Goal: Contribute content

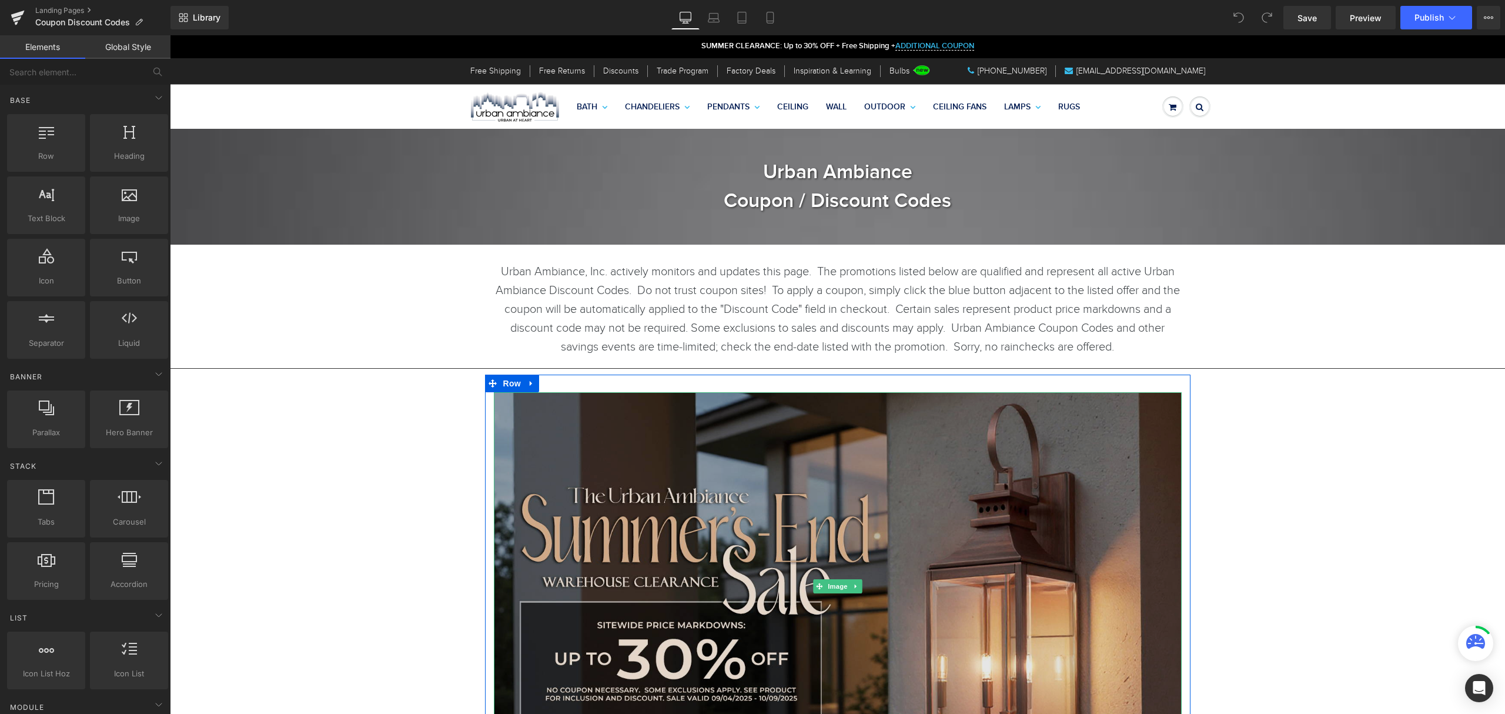
click at [816, 471] on img at bounding box center [838, 585] width 688 height 387
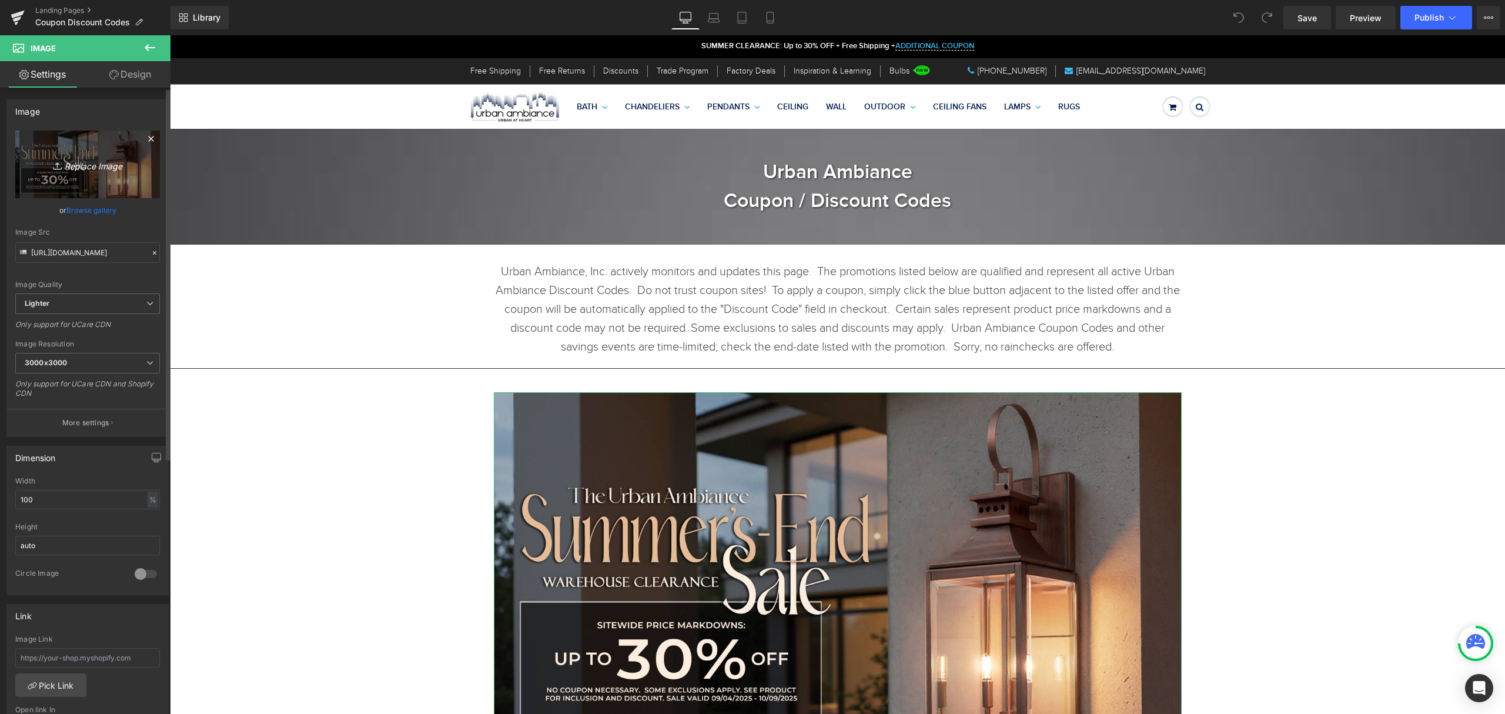
click at [95, 158] on icon "Replace Image" at bounding box center [88, 164] width 94 height 15
type input "C:\fakepath\2025 - Semi - Urban No Button - Fall.jpg"
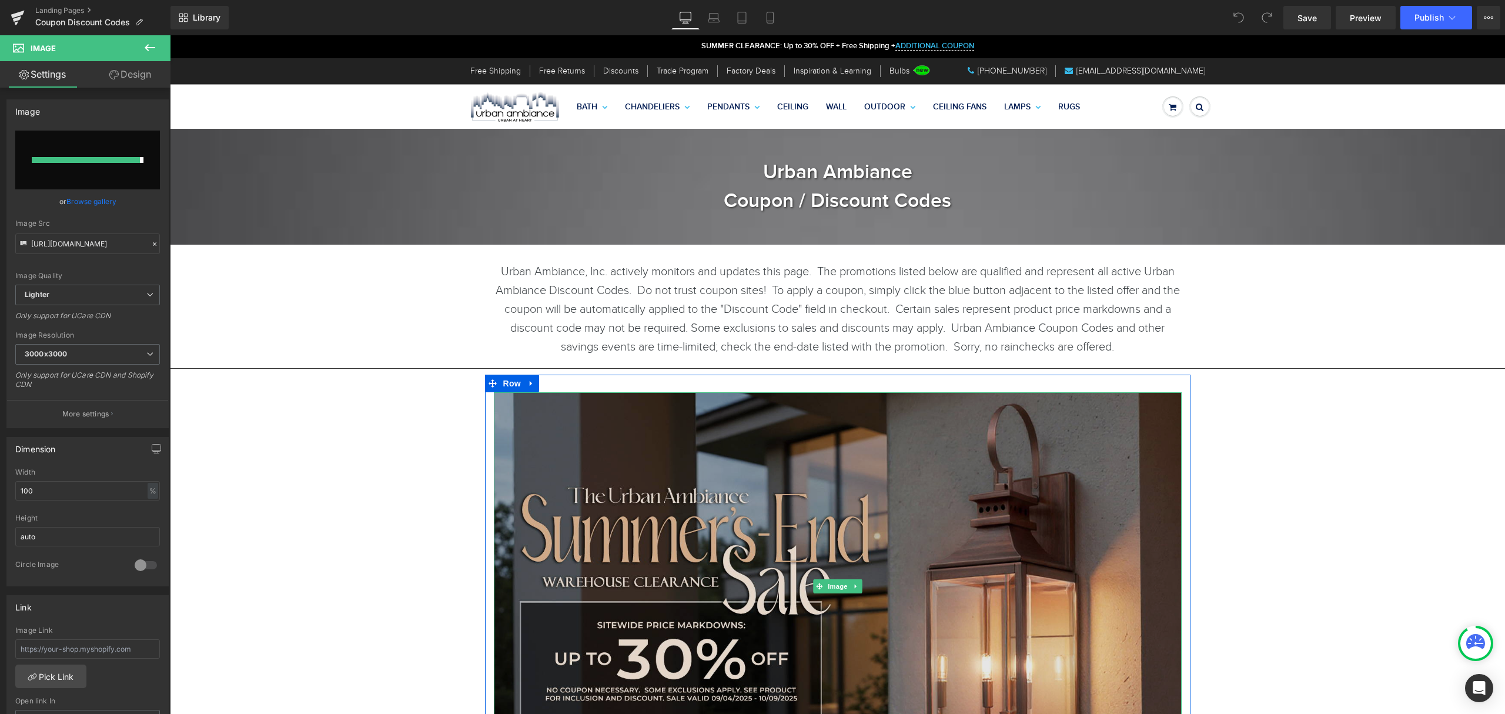
type input "[URL][DOMAIN_NAME]"
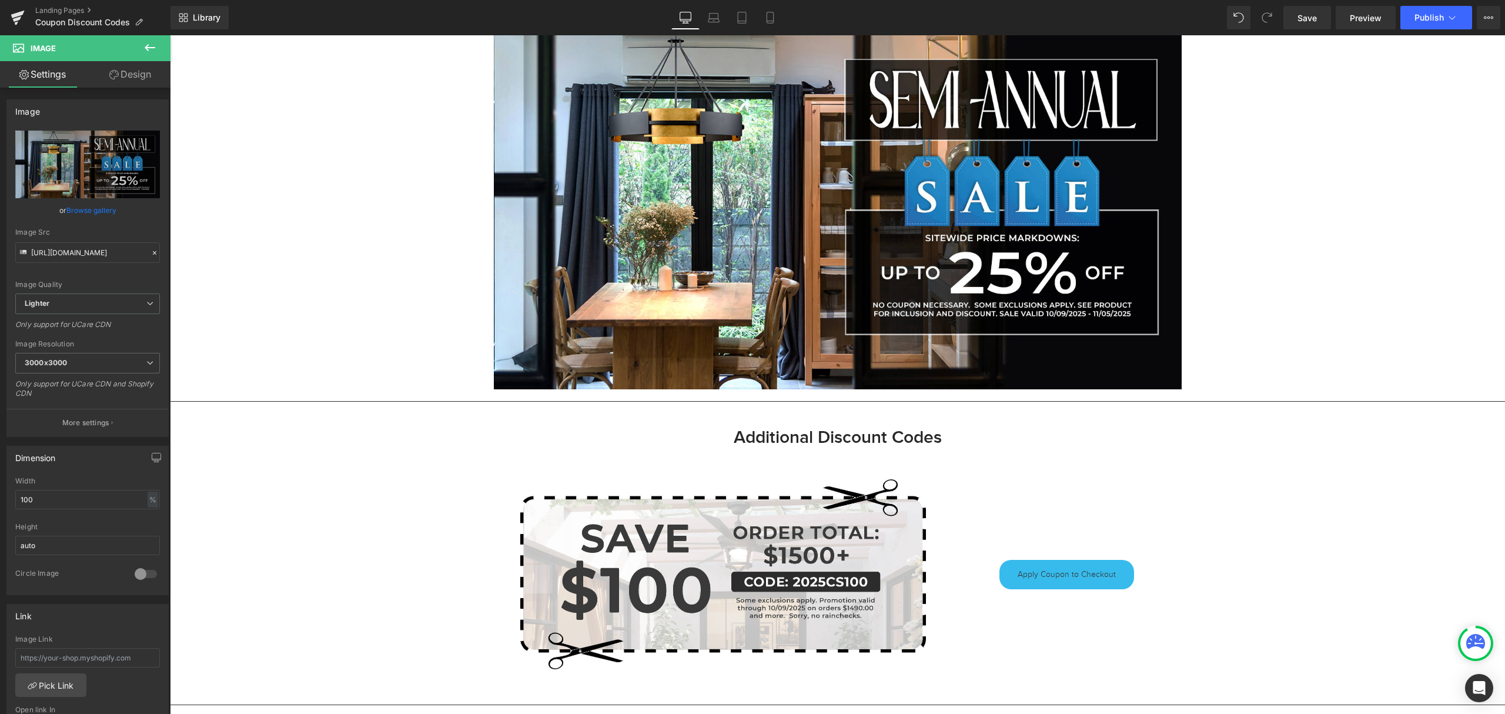
scroll to position [391, 0]
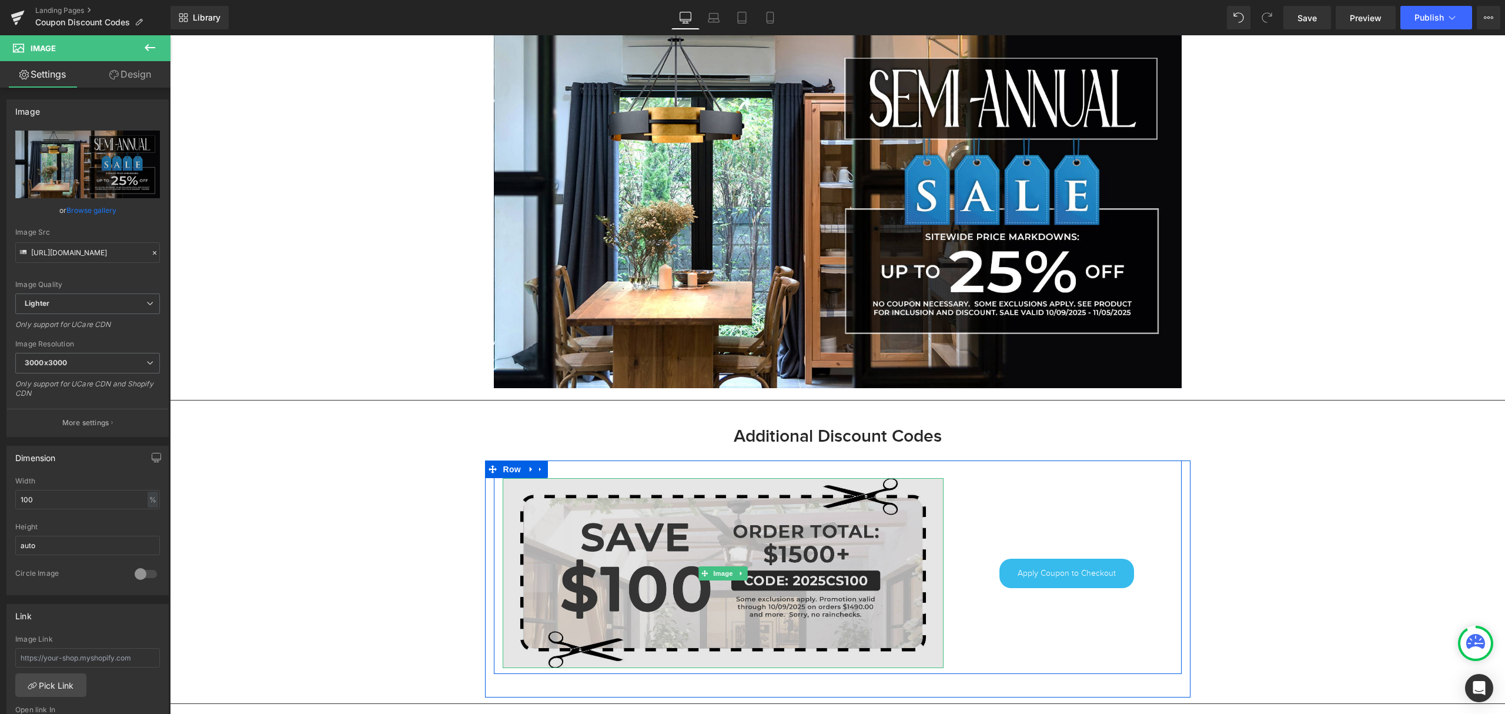
click at [791, 555] on img at bounding box center [723, 572] width 441 height 189
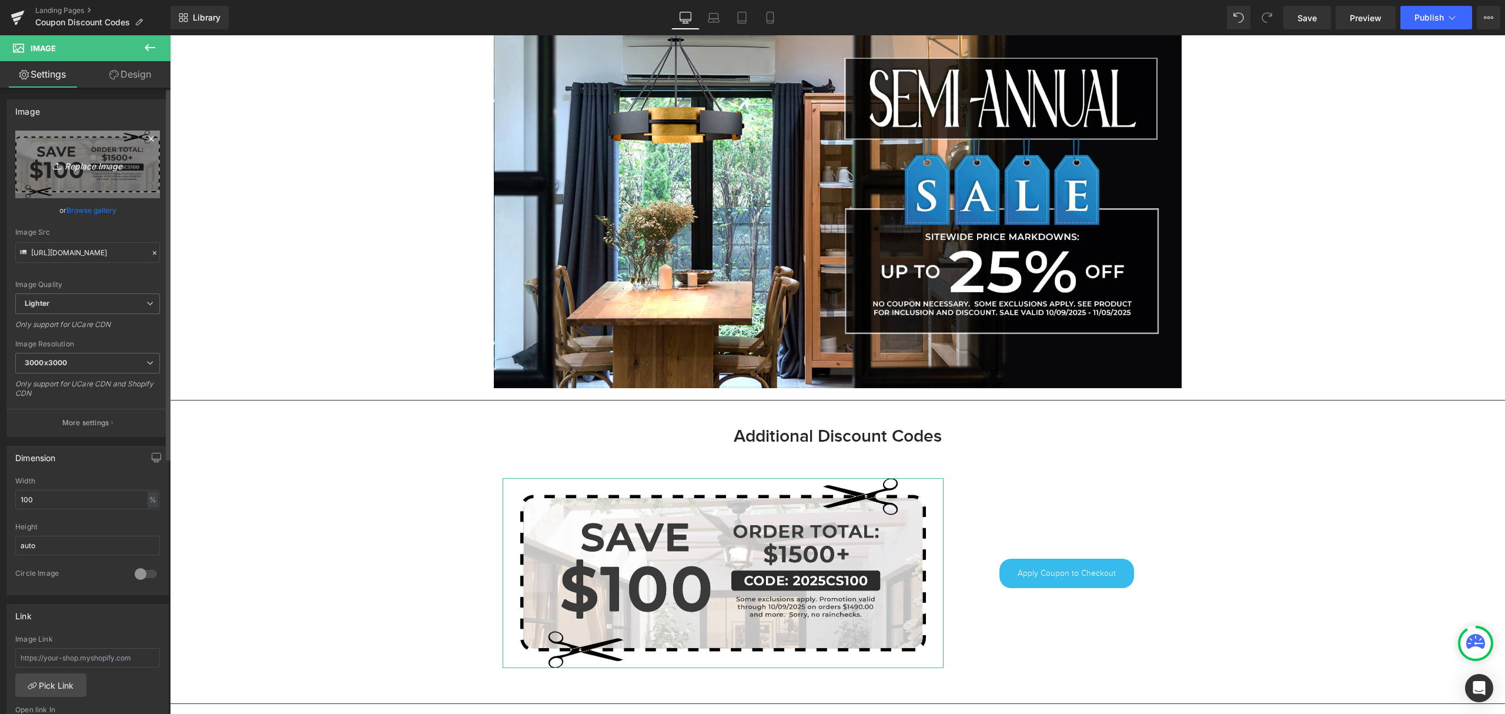
click at [129, 162] on icon "Replace Image" at bounding box center [88, 164] width 94 height 15
type input "C:\fakepath\2025FSA100.jpg"
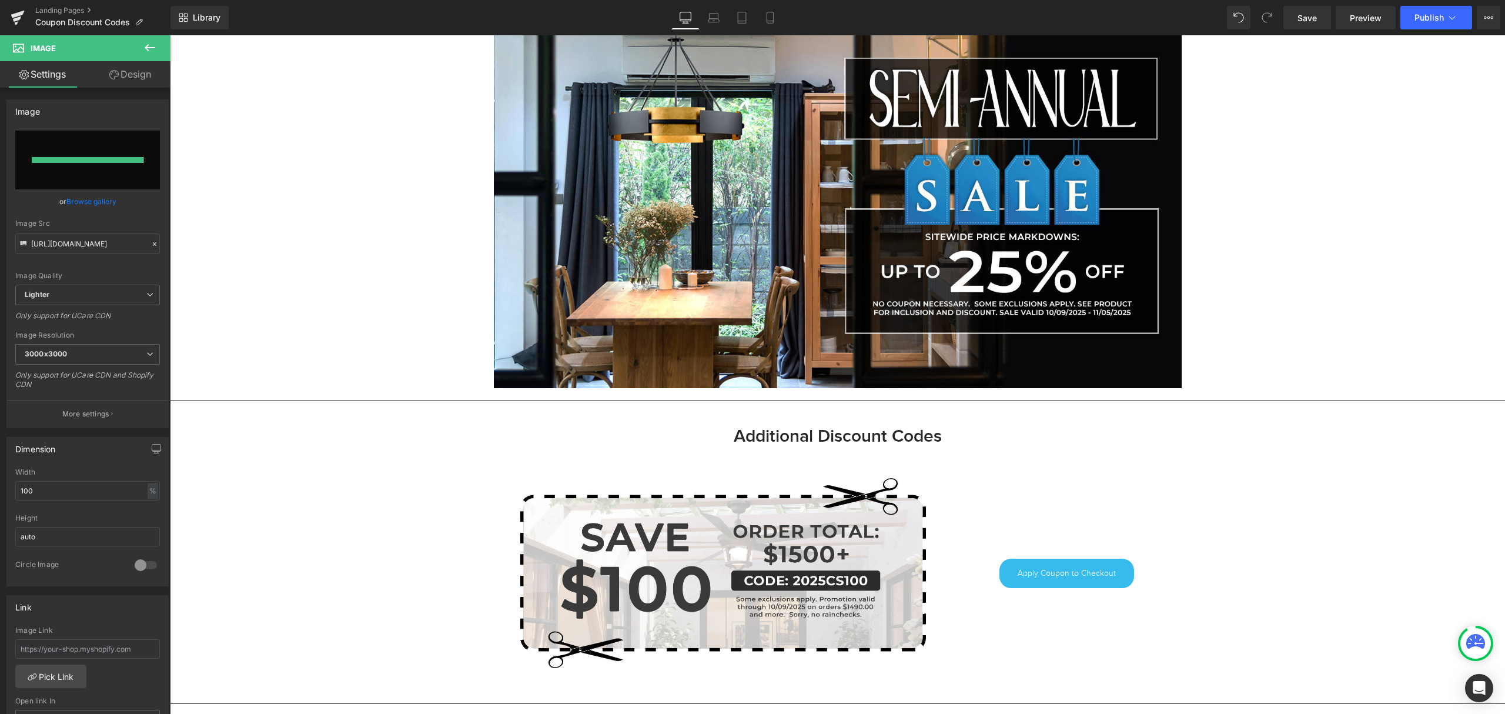
type input "[URL][DOMAIN_NAME]"
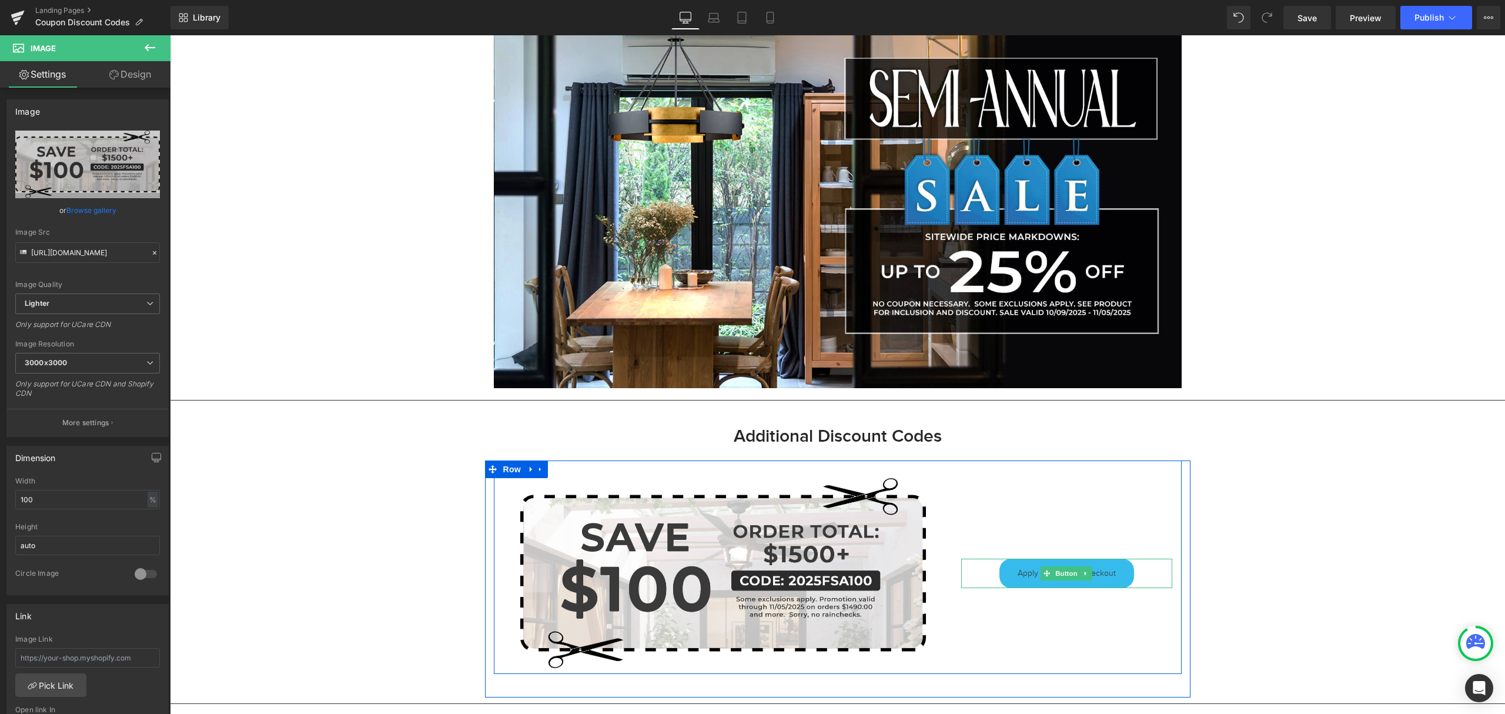
click at [1103, 573] on span "Apply Coupon to Checkout" at bounding box center [1066, 573] width 98 height 12
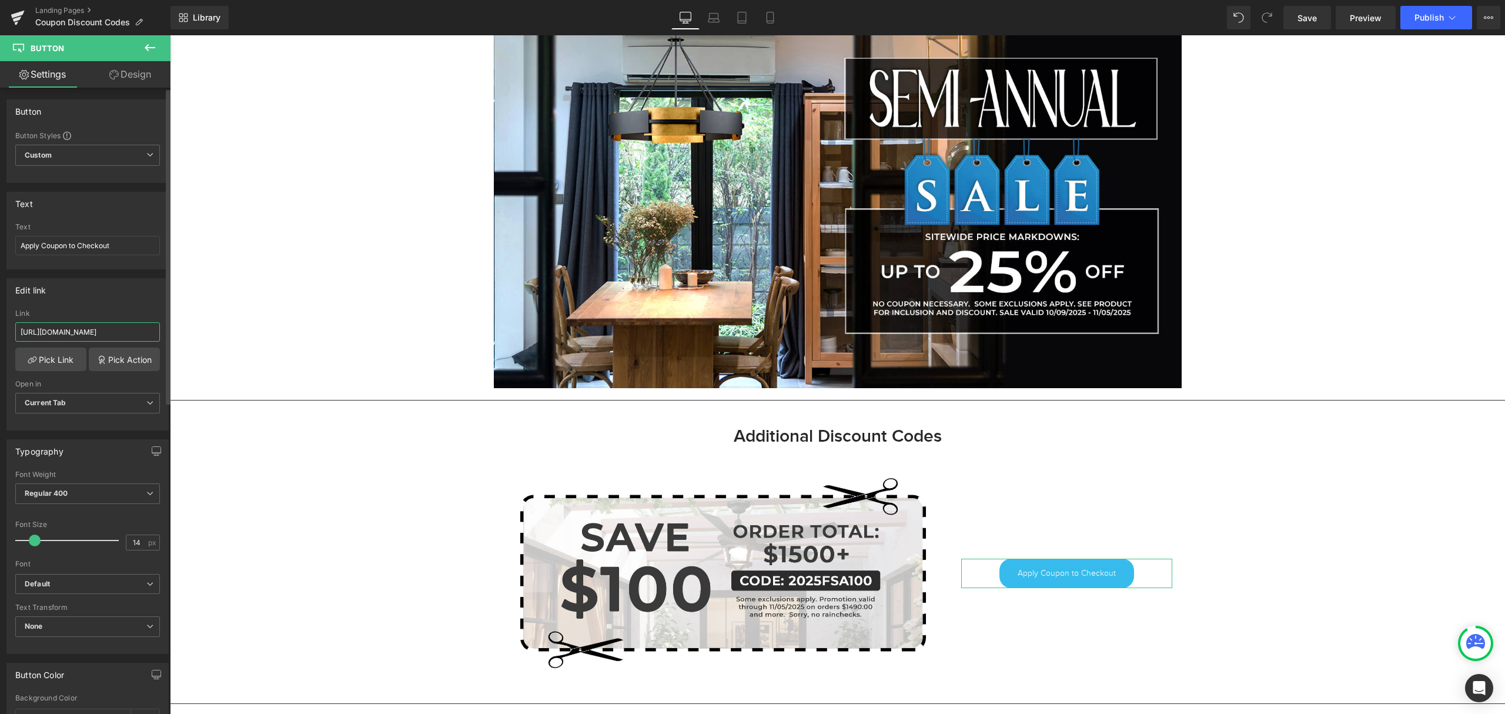
click at [85, 332] on input "[URL][DOMAIN_NAME]" at bounding box center [87, 331] width 145 height 19
click at [83, 332] on input "[URL][DOMAIN_NAME]" at bounding box center [87, 331] width 145 height 19
type input "[URL][DOMAIN_NAME]"
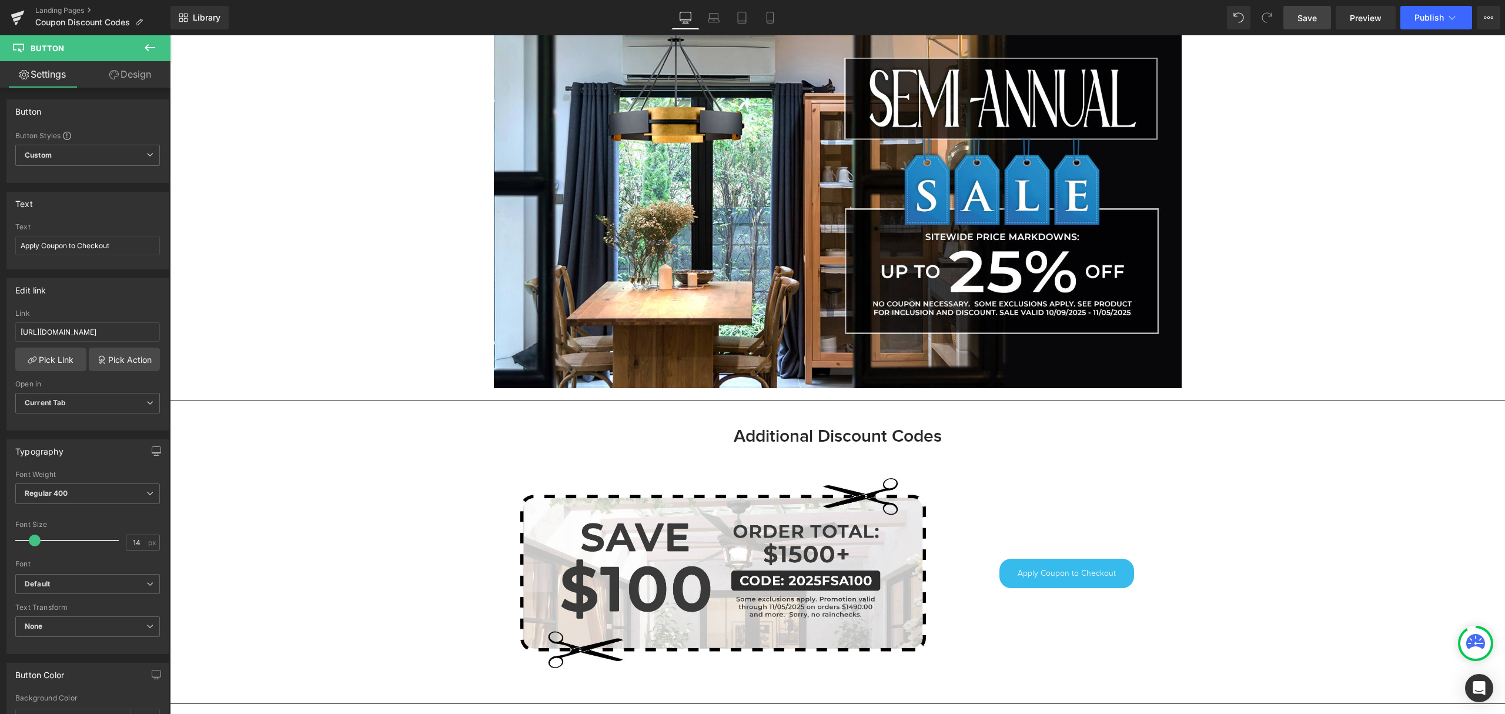
click at [1301, 19] on span "Save" at bounding box center [1306, 18] width 19 height 12
click at [1425, 14] on span "Publish" at bounding box center [1428, 17] width 29 height 9
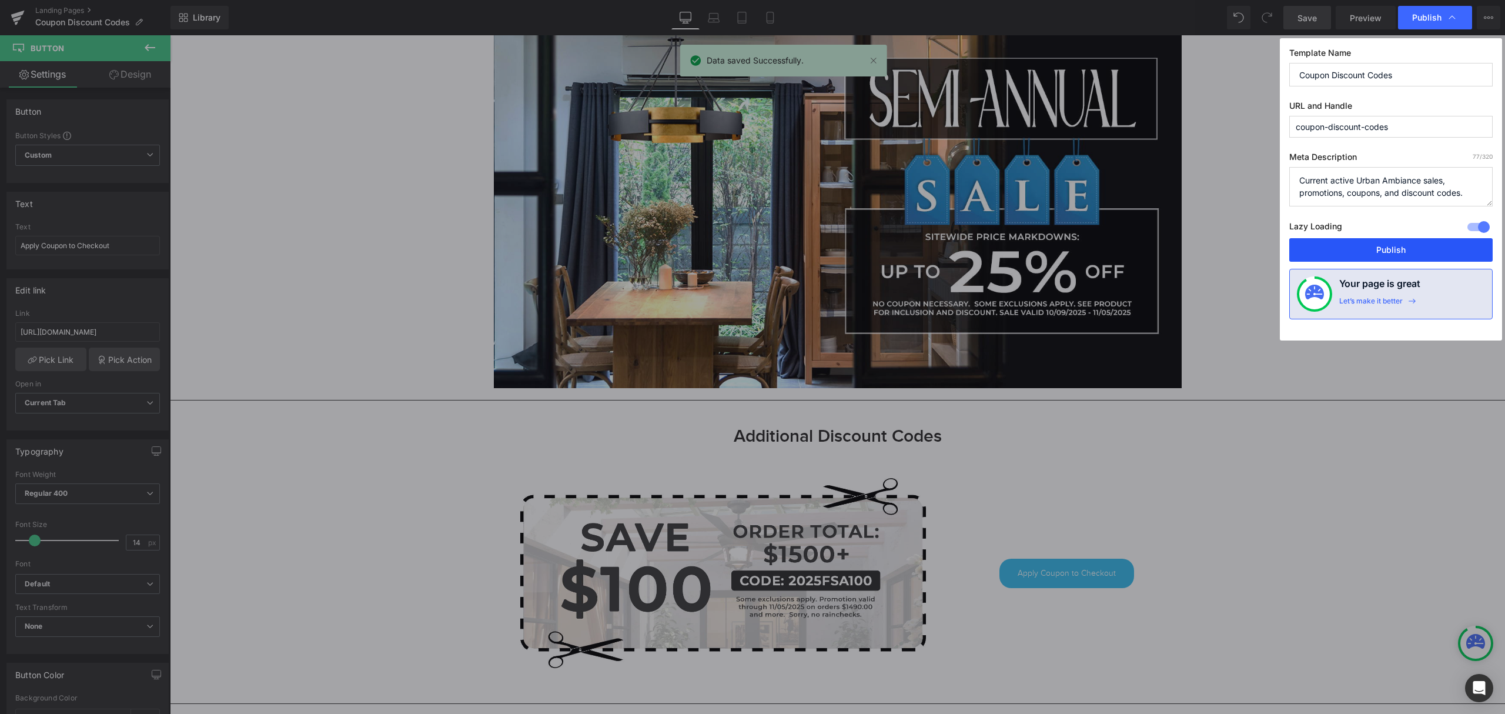
click at [1378, 252] on button "Publish" at bounding box center [1390, 250] width 203 height 24
